Goal: Information Seeking & Learning: Learn about a topic

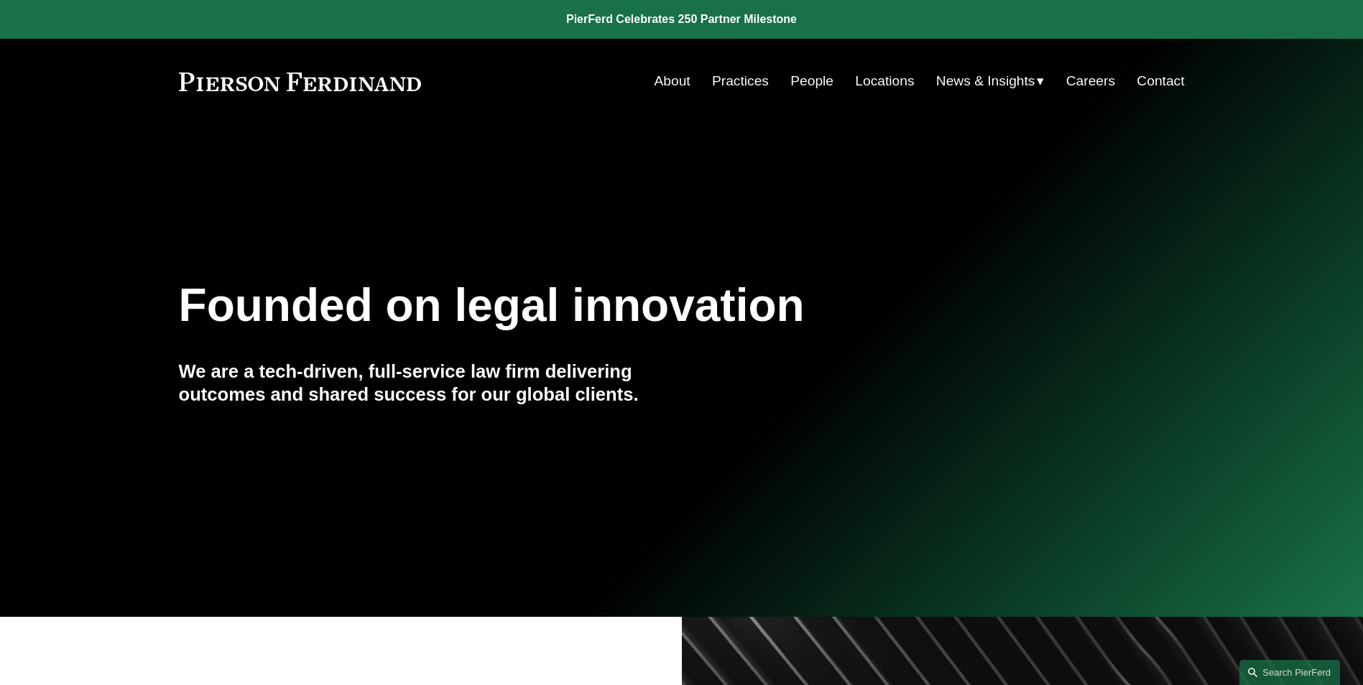
click at [797, 78] on link "People" at bounding box center [811, 81] width 43 height 27
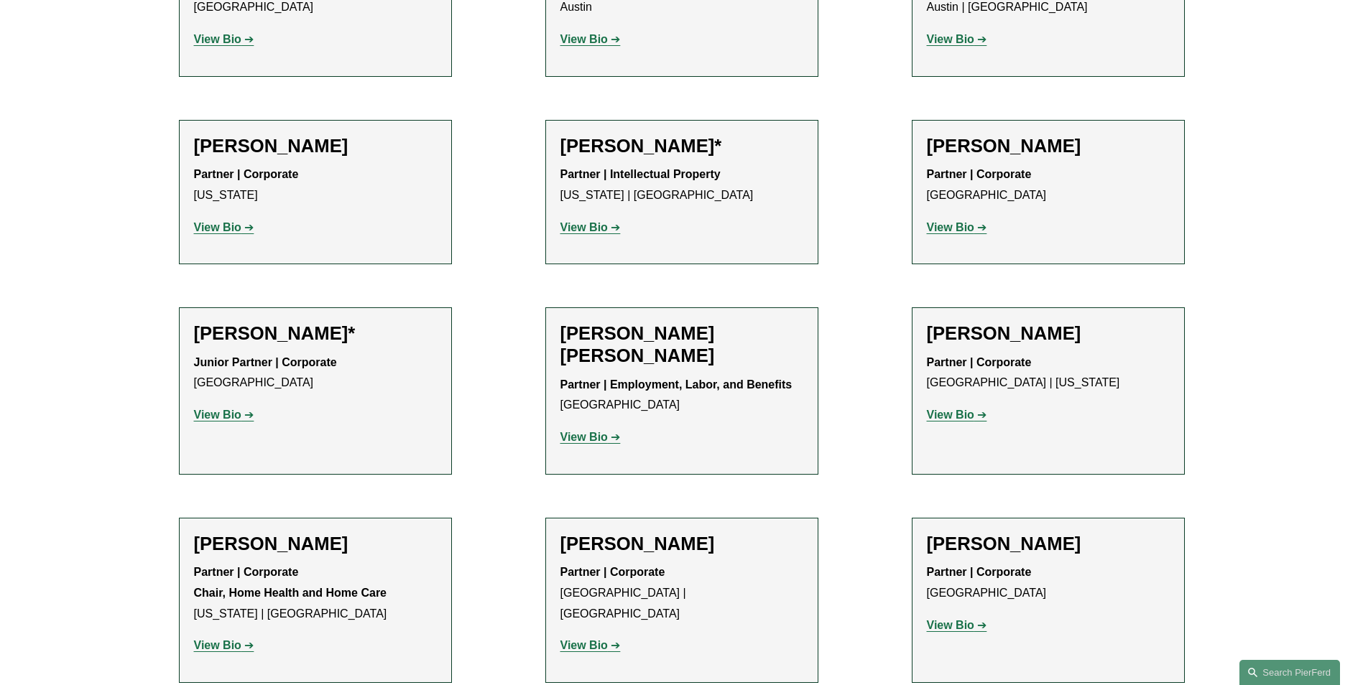
scroll to position [790, 0]
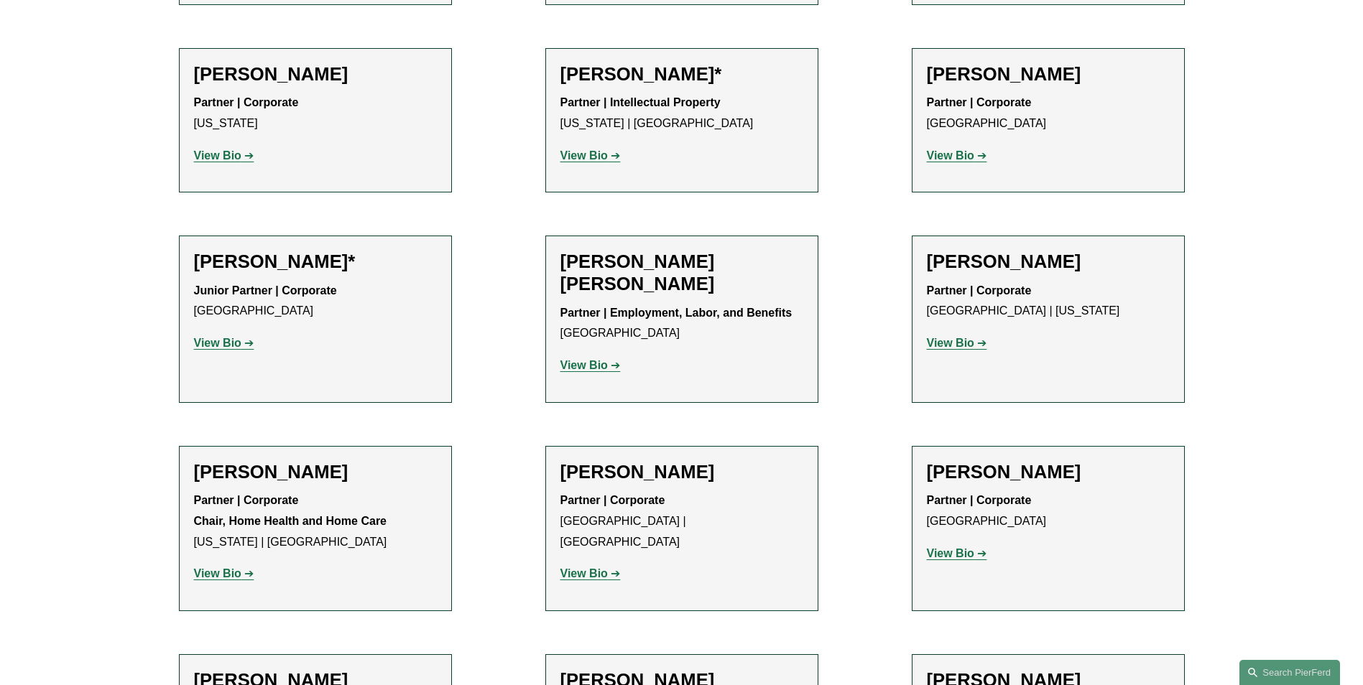
click at [600, 567] on strong "View Bio" at bounding box center [583, 573] width 47 height 12
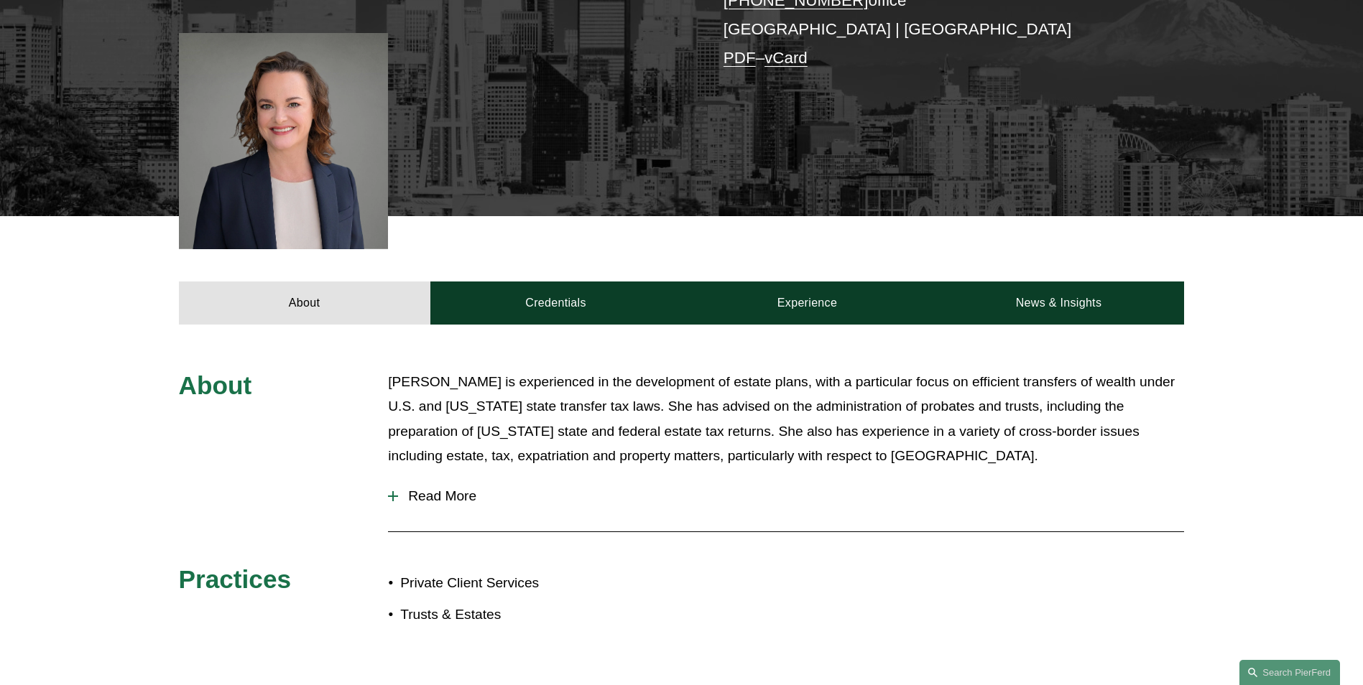
scroll to position [287, 0]
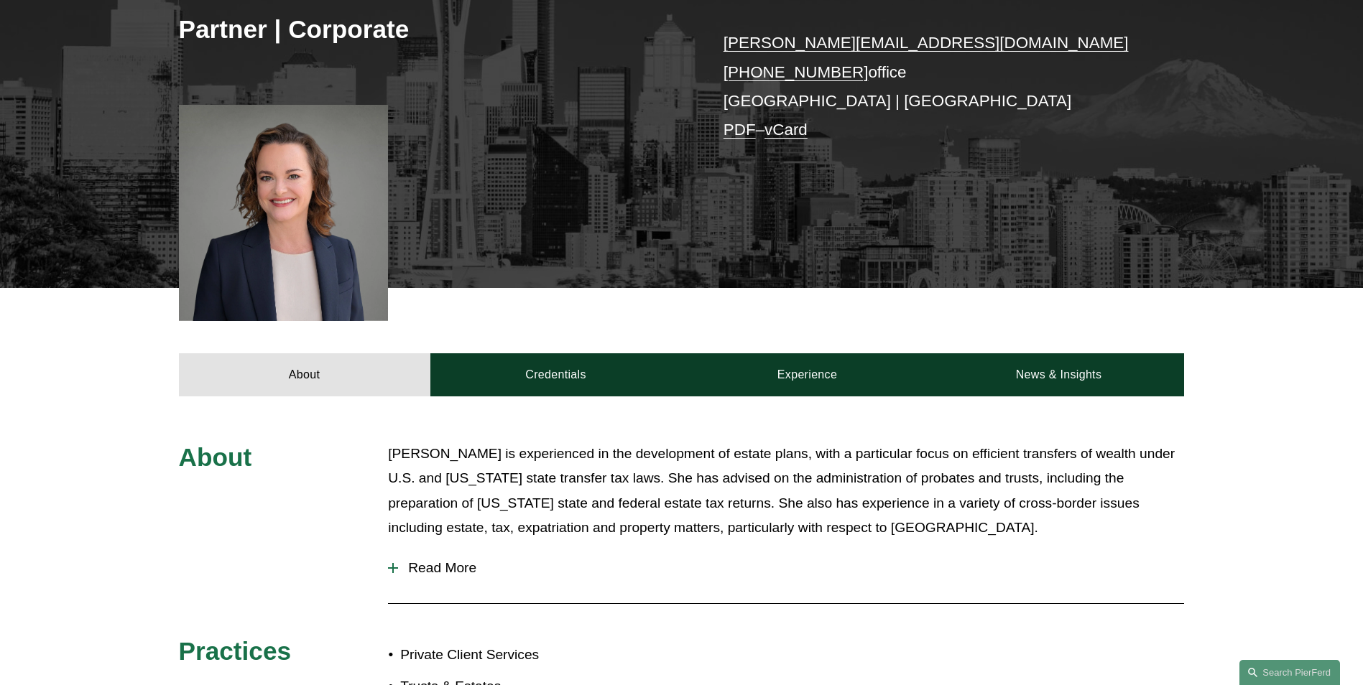
click at [473, 563] on span "Read More" at bounding box center [791, 568] width 786 height 16
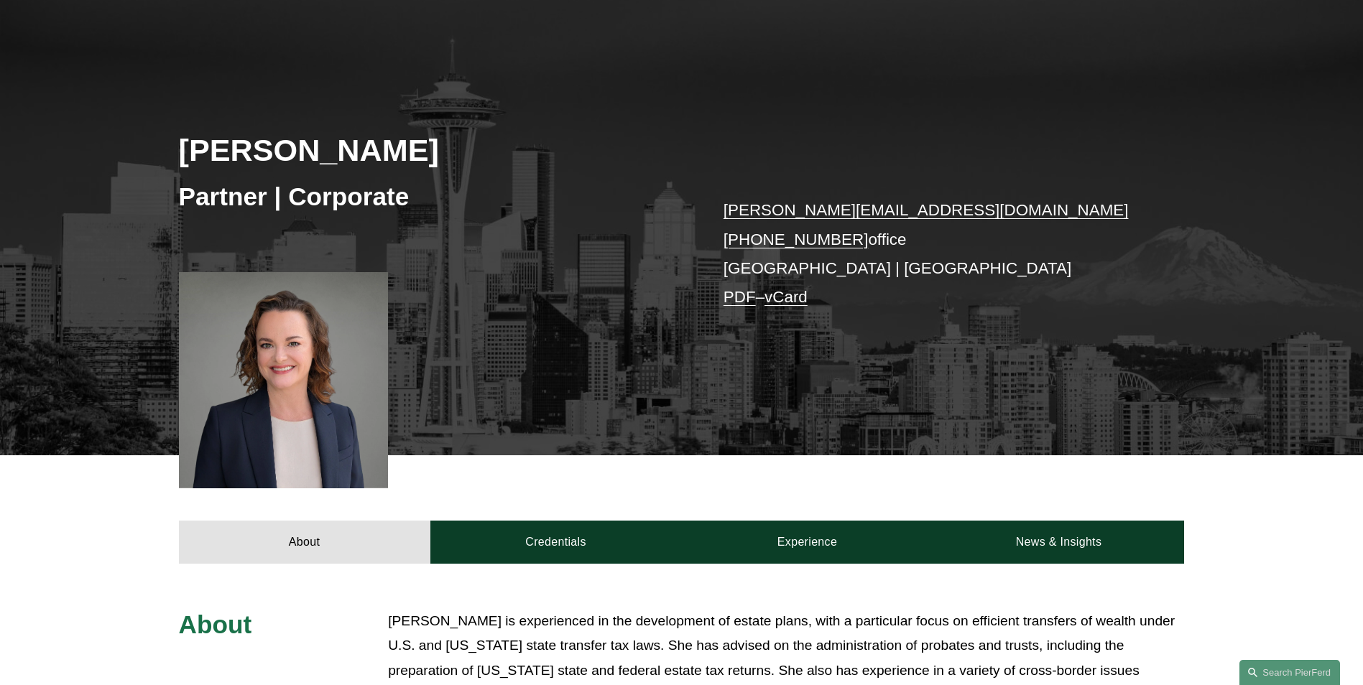
scroll to position [144, 0]
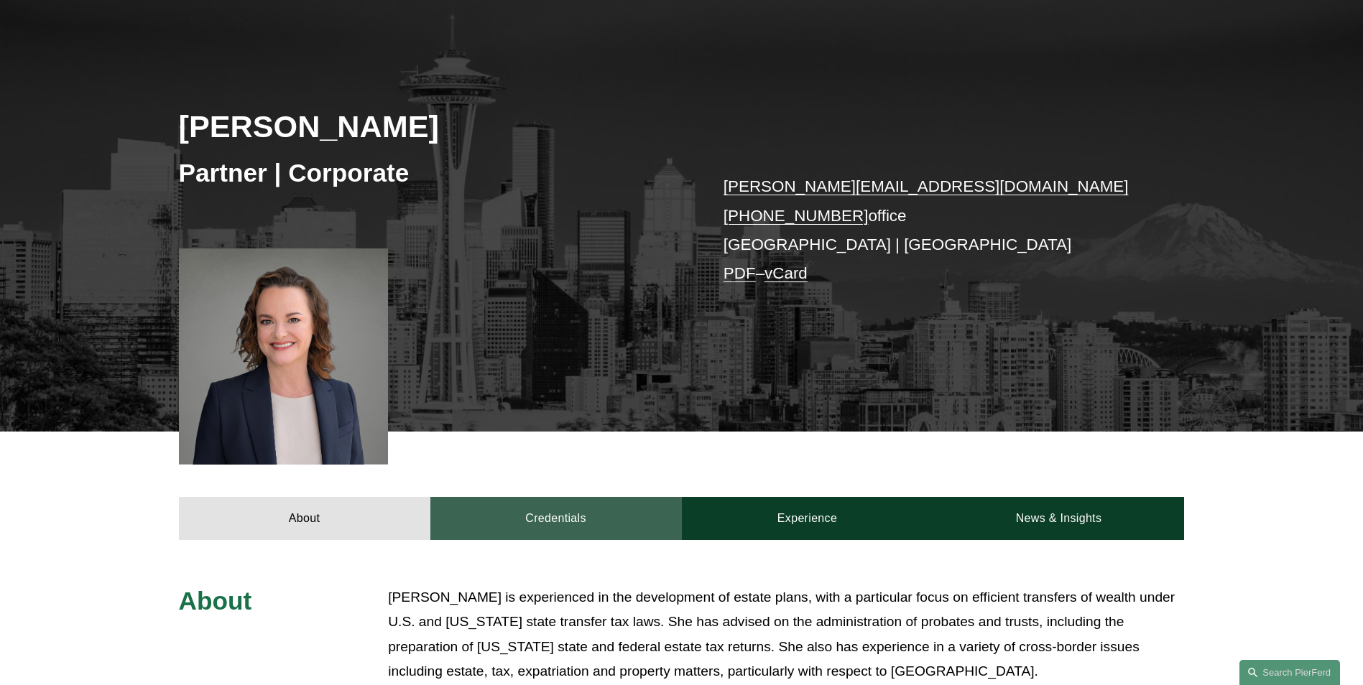
click at [590, 517] on link "Credentials" at bounding box center [555, 518] width 251 height 43
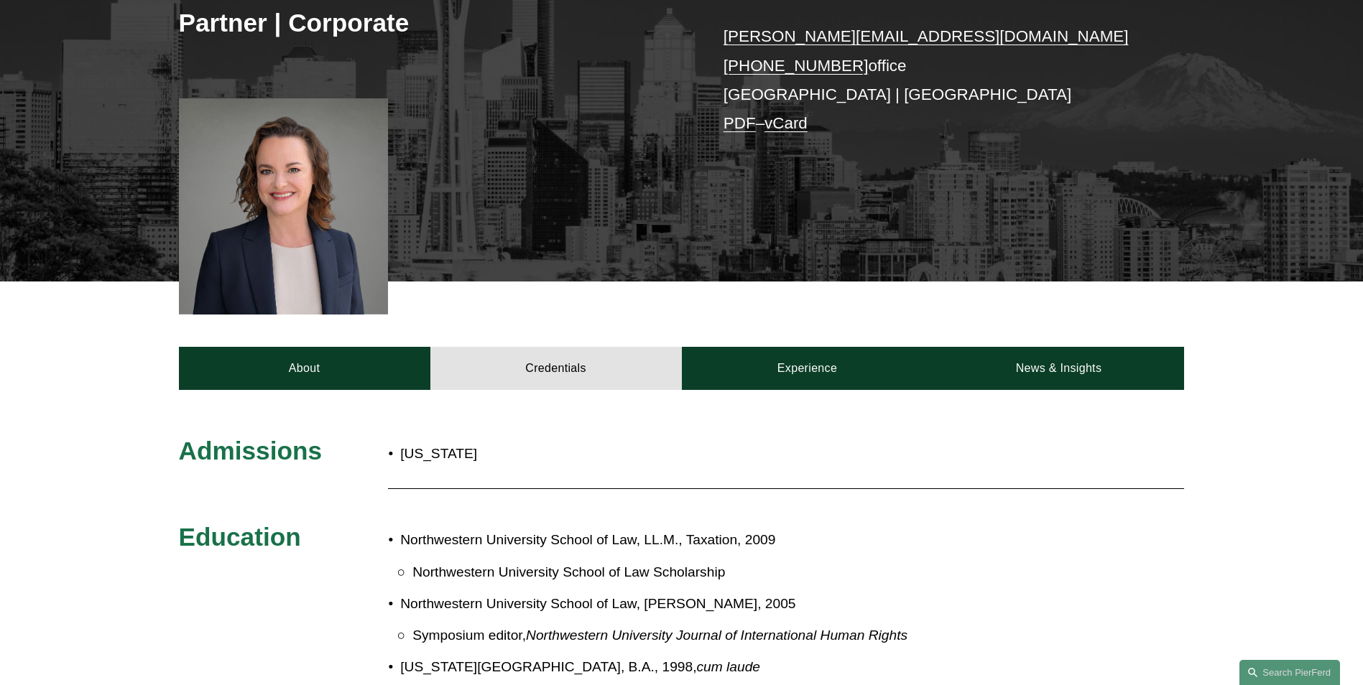
scroll to position [287, 0]
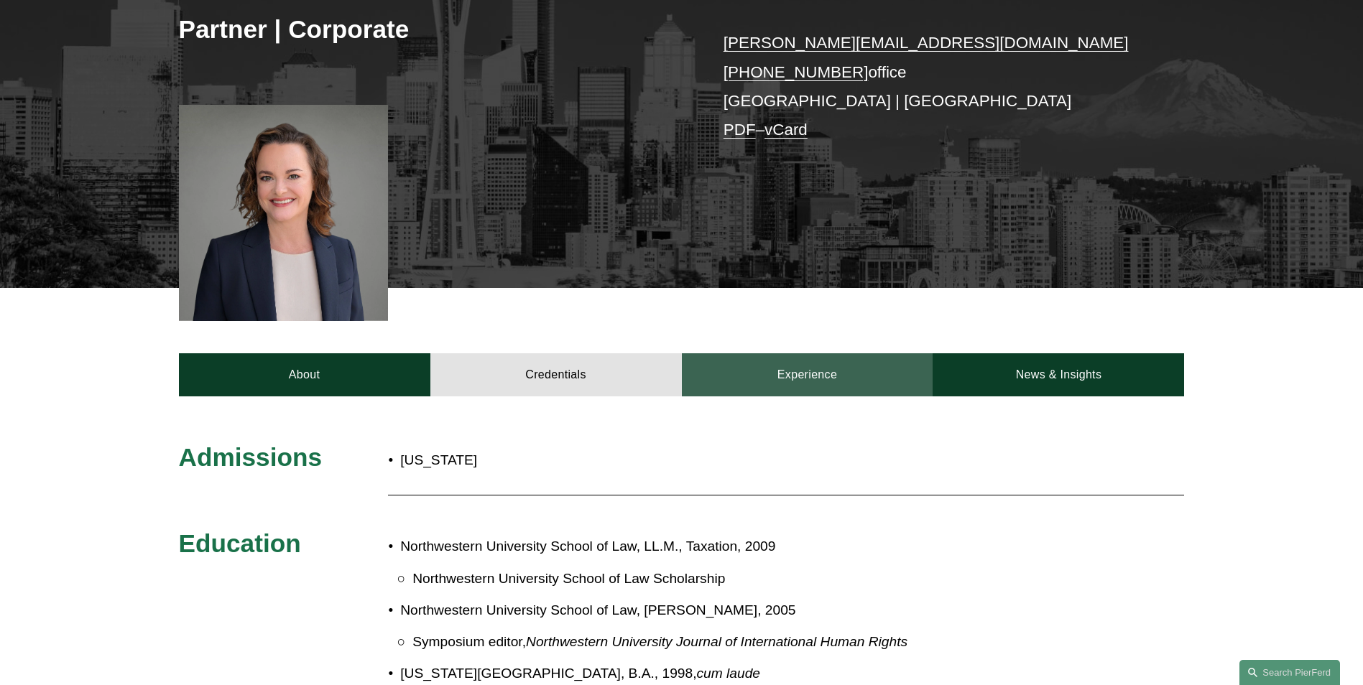
click at [799, 367] on link "Experience" at bounding box center [807, 374] width 251 height 43
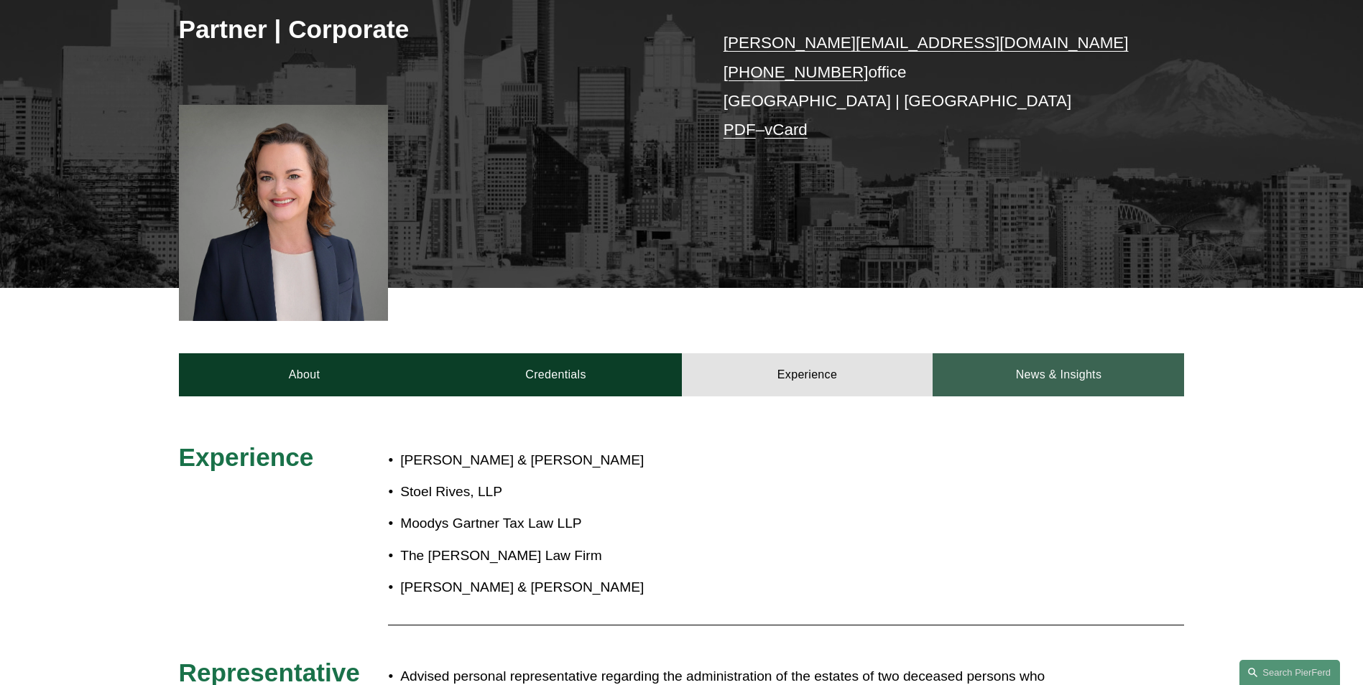
click at [995, 360] on link "News & Insights" at bounding box center [1057, 374] width 251 height 43
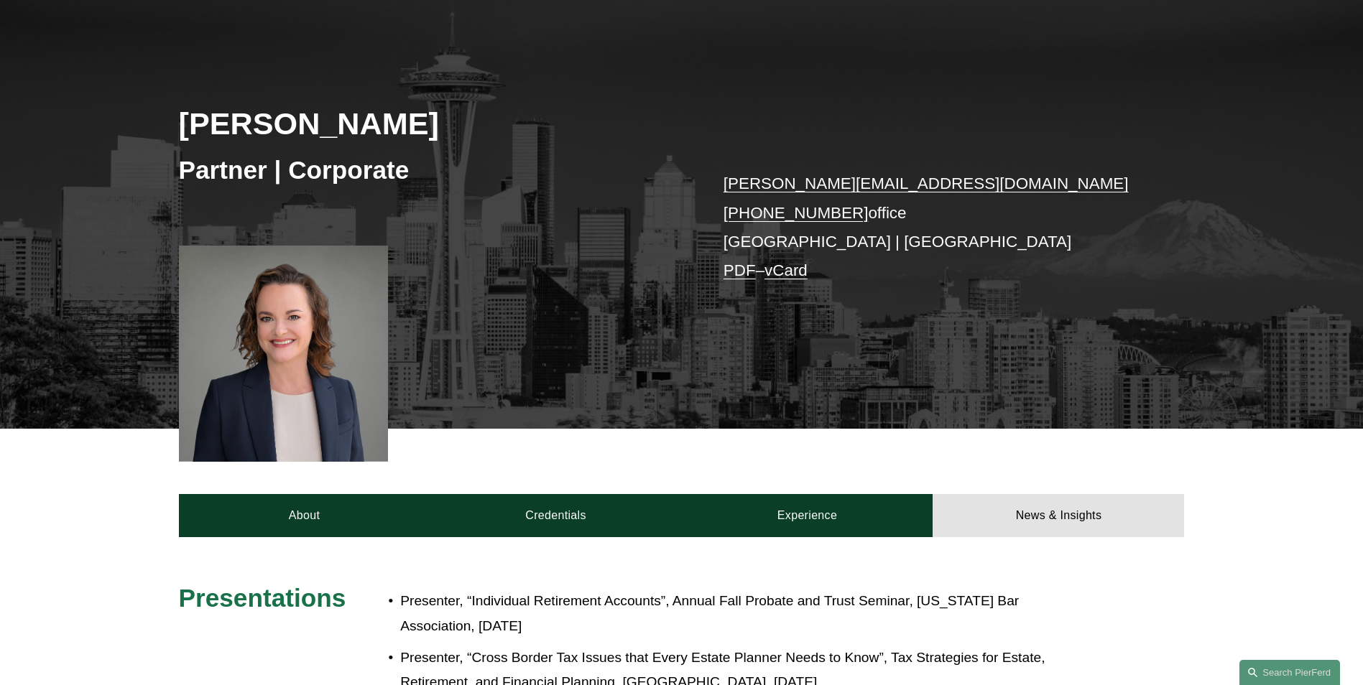
scroll to position [0, 0]
